Goal: Task Accomplishment & Management: Manage account settings

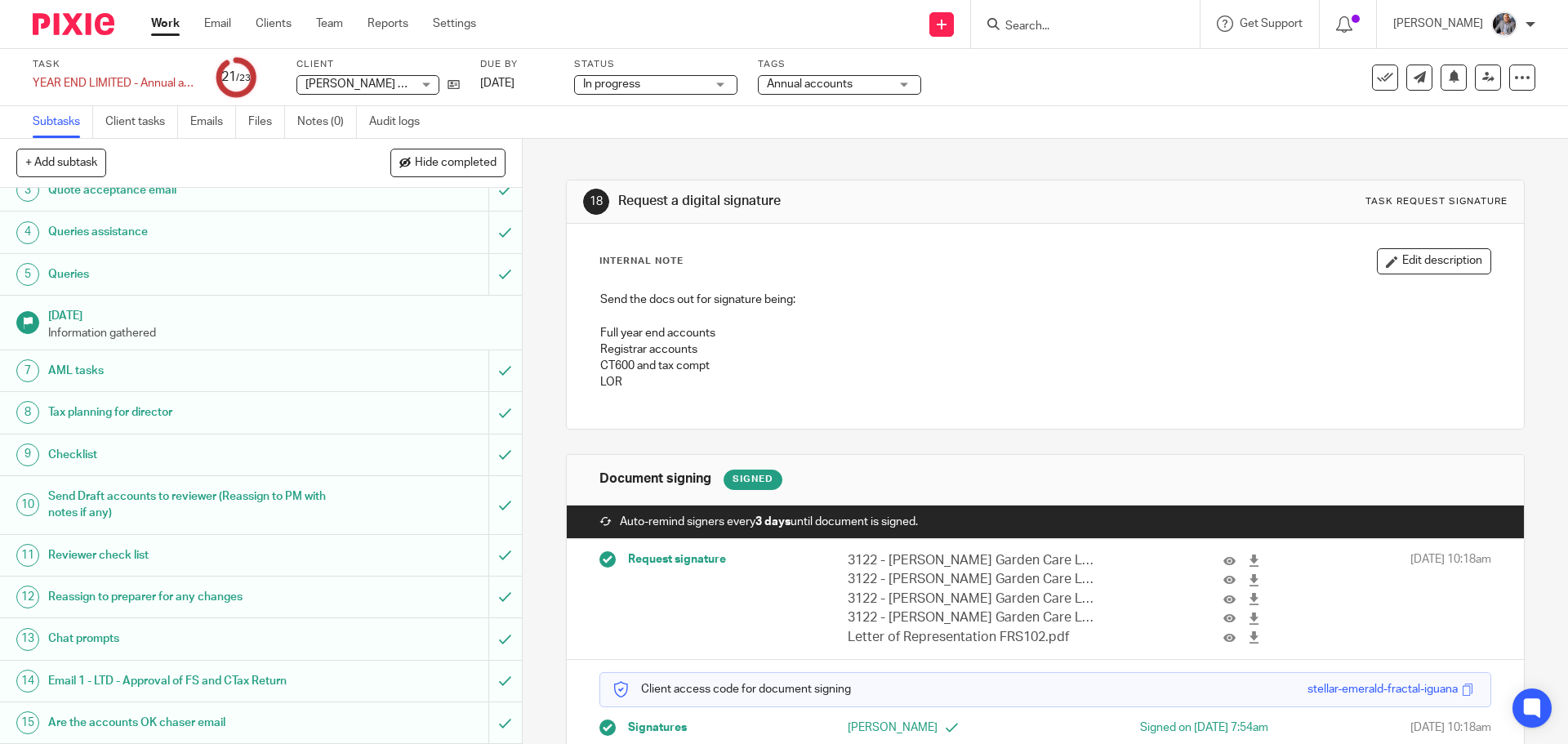
scroll to position [454, 0]
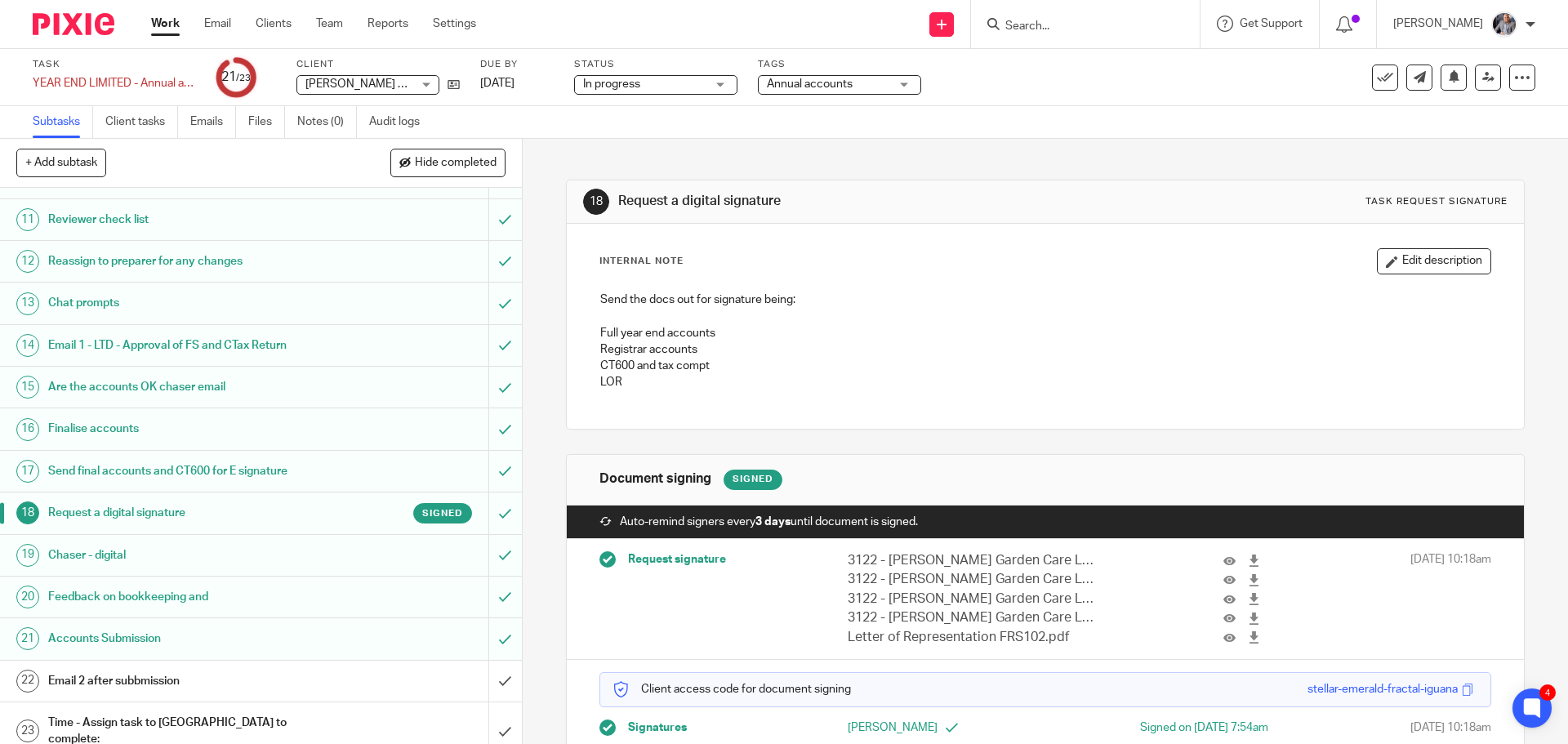
click at [145, 676] on h1 "Email 2 after subbmission" at bounding box center [190, 681] width 283 height 24
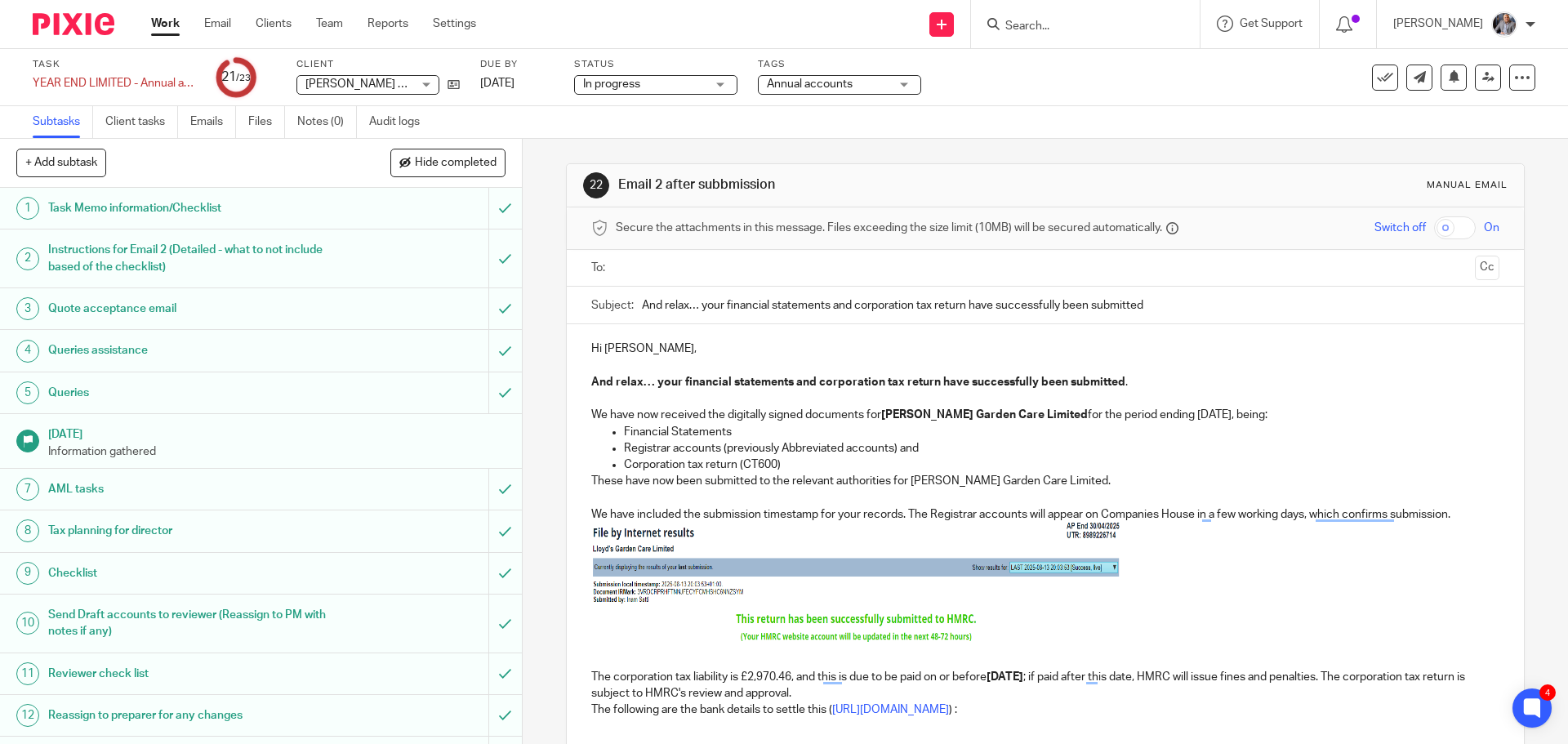
click at [667, 267] on input "text" at bounding box center [1045, 268] width 846 height 19
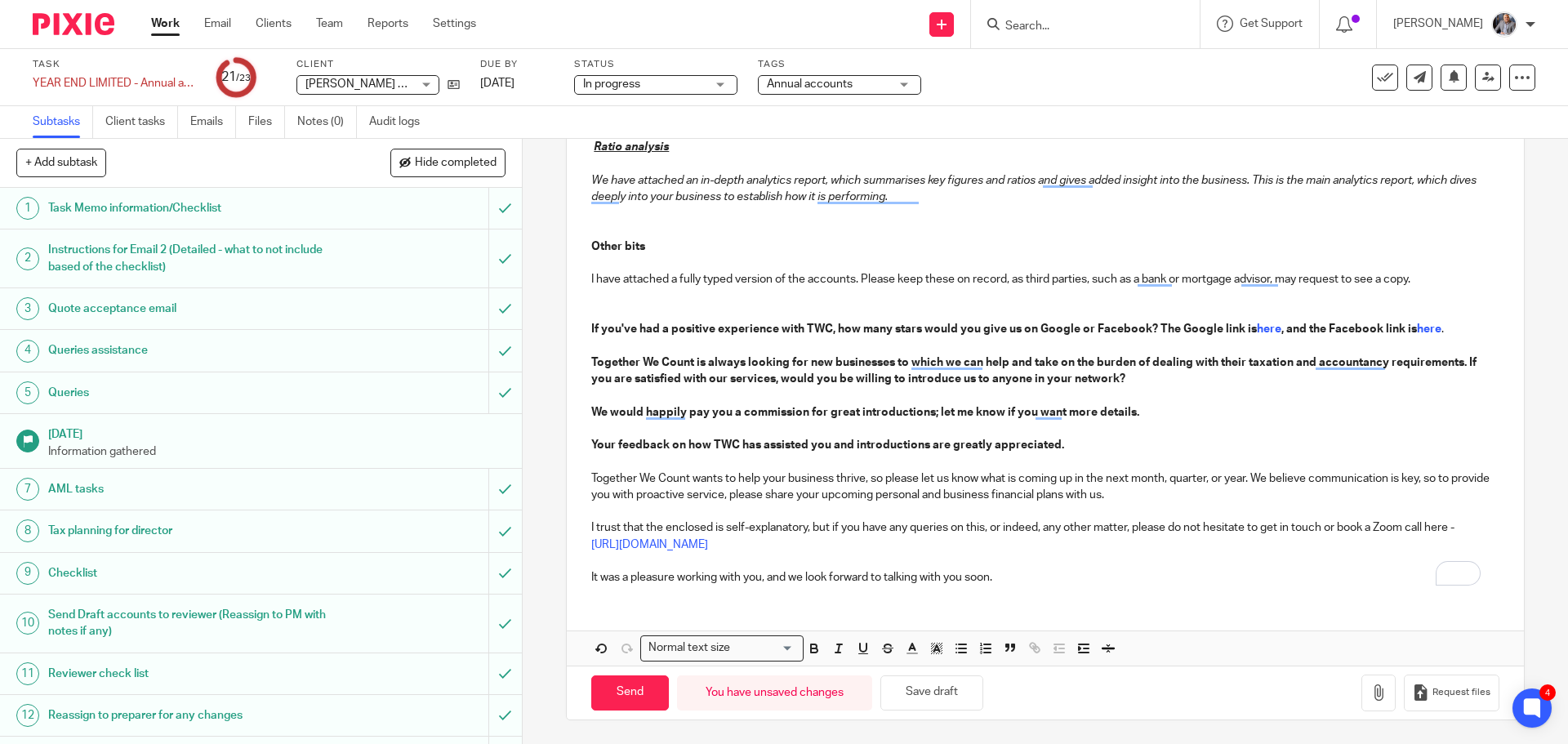
scroll to position [749, 0]
click at [1371, 687] on icon "button" at bounding box center [1379, 692] width 17 height 17
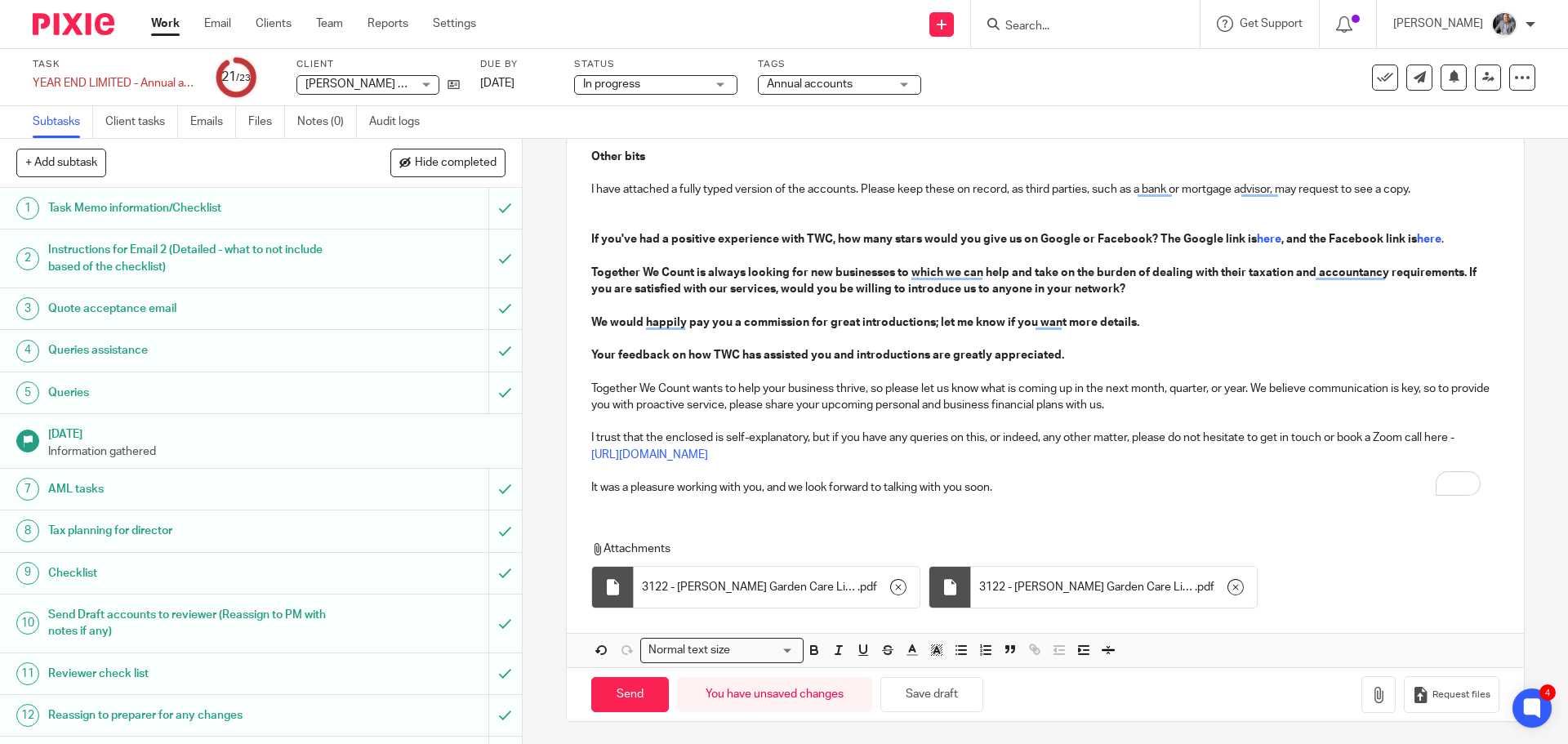
scroll to position [841, 0]
click at [633, 688] on input "Send" at bounding box center [629, 692] width 77 height 35
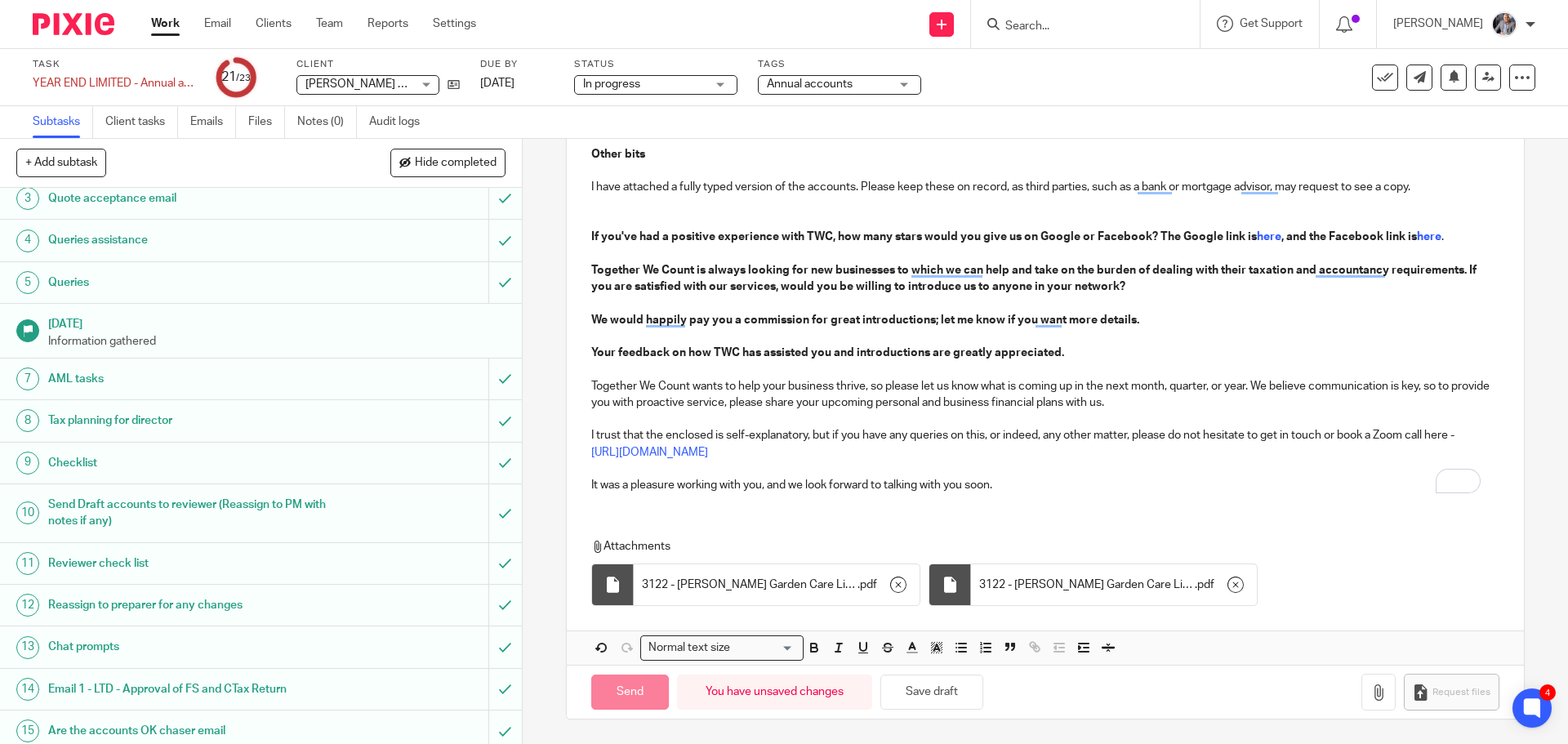
scroll to position [454, 0]
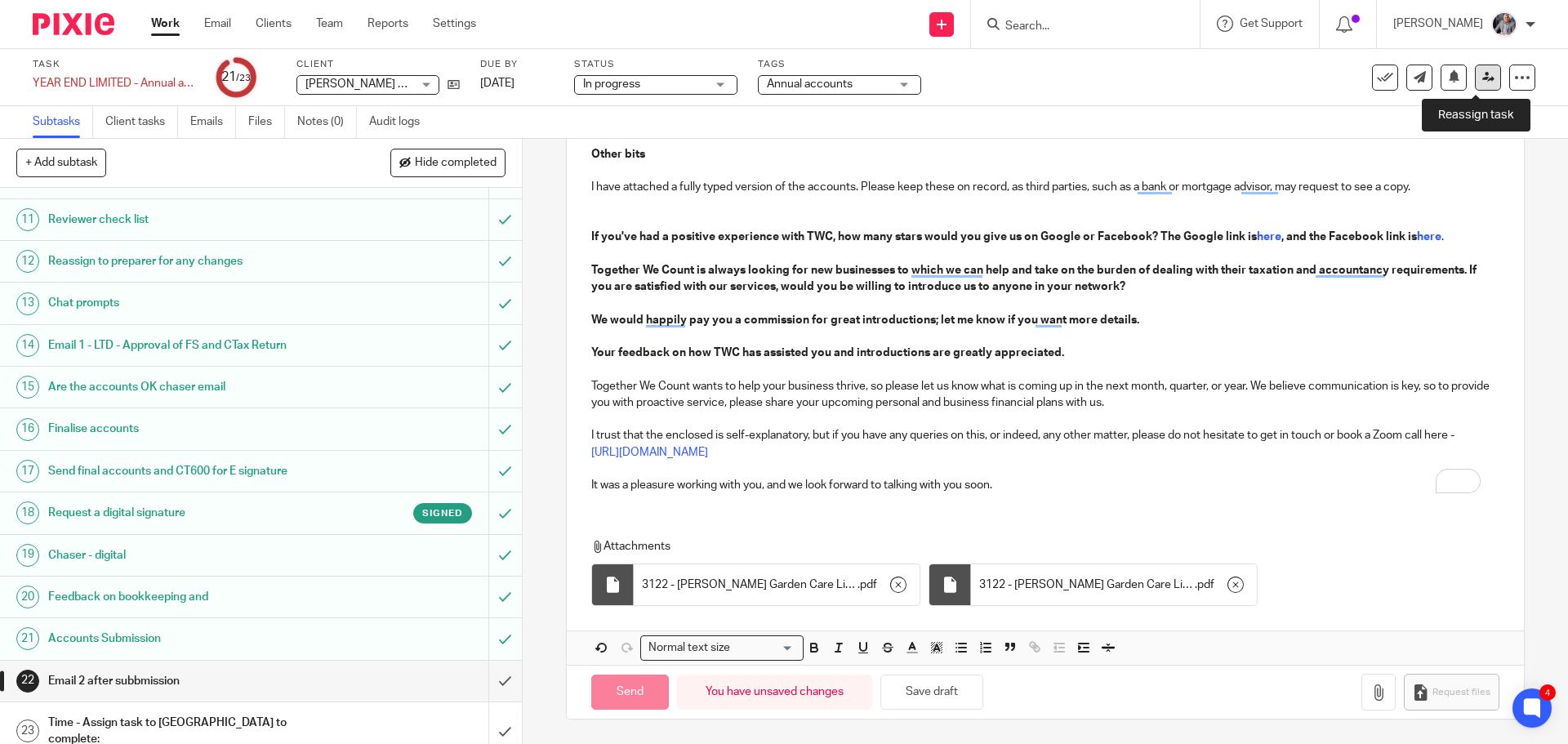
click at [1482, 81] on icon at bounding box center [1488, 76] width 12 height 12
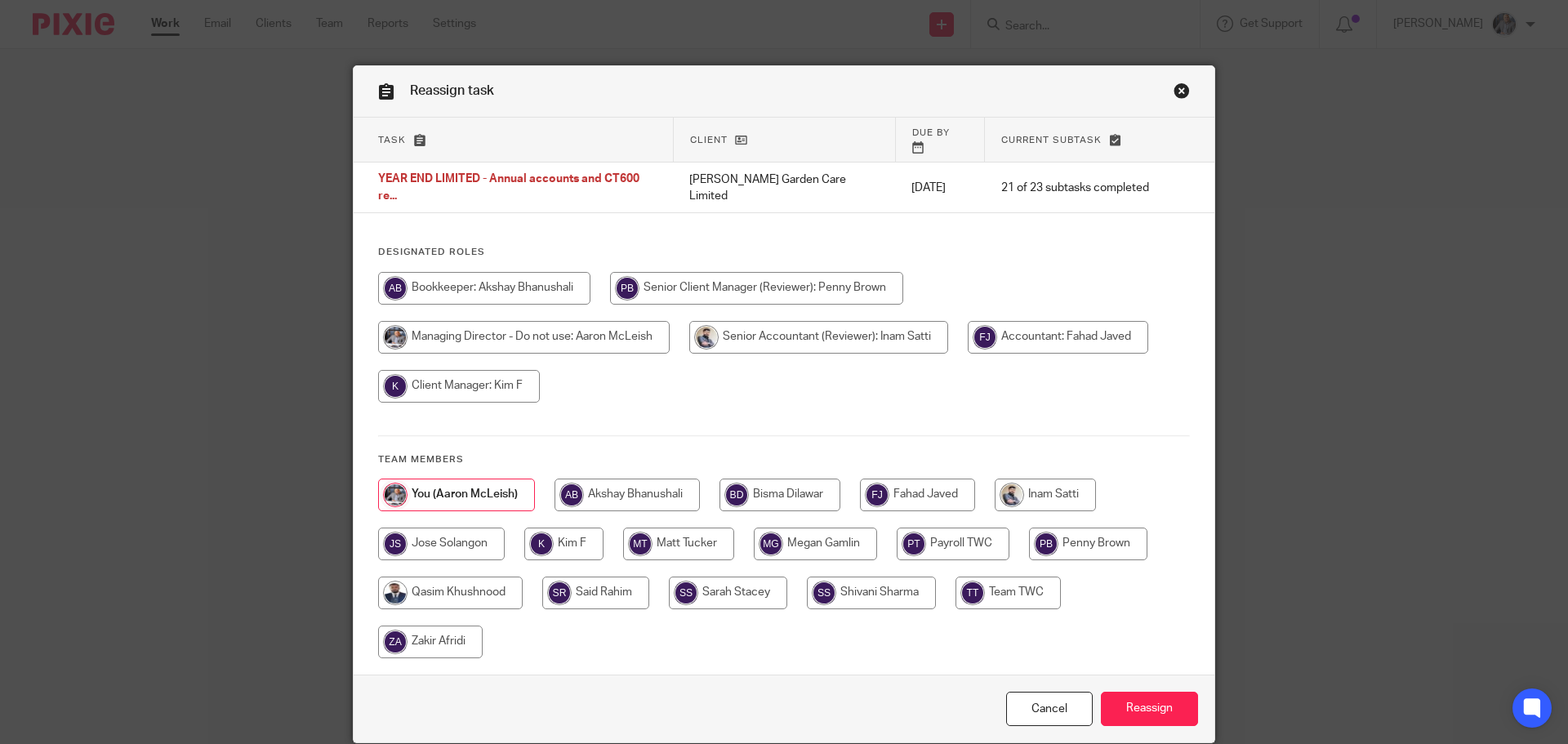
click at [809, 479] on input "radio" at bounding box center [780, 495] width 121 height 32
radio input "true"
click at [1131, 692] on input "Reassign" at bounding box center [1149, 709] width 97 height 35
